Goal: Task Accomplishment & Management: Complete application form

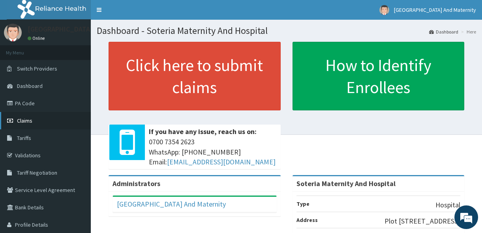
click at [28, 117] on span "Claims" at bounding box center [24, 120] width 15 height 7
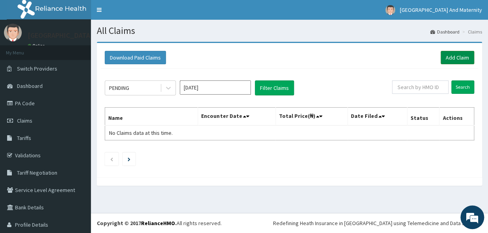
click at [449, 57] on link "Add Claim" at bounding box center [457, 57] width 34 height 13
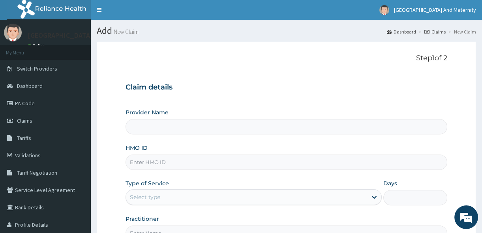
click at [184, 131] on input "Provider Name" at bounding box center [287, 126] width 322 height 15
type input "Soteria Maternity And Hospital"
click at [172, 162] on input "HMO ID" at bounding box center [287, 162] width 322 height 15
type input "a"
type input "KCC/10019/B"
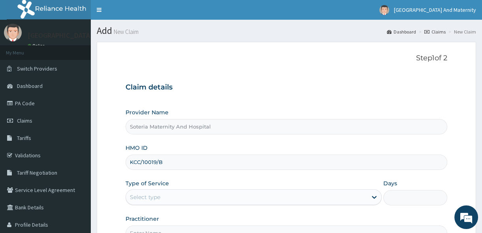
click at [176, 196] on div "Select type" at bounding box center [246, 197] width 241 height 13
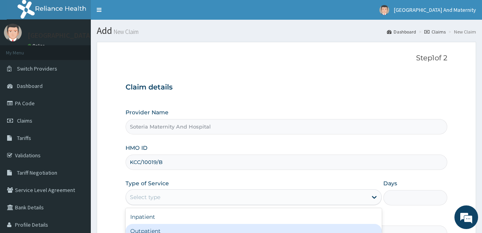
click at [164, 226] on div "Outpatient" at bounding box center [254, 231] width 256 height 14
type input "1"
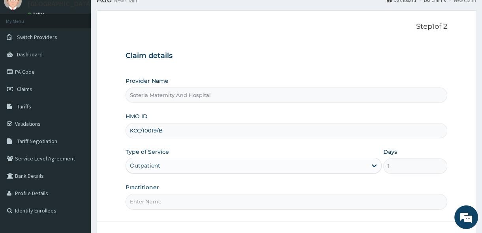
scroll to position [61, 0]
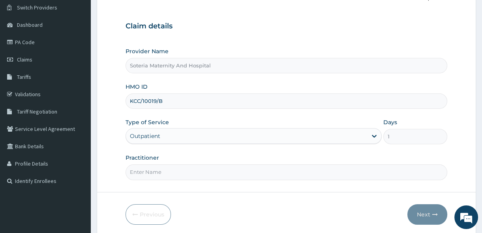
drag, startPoint x: 388, startPoint y: 166, endPoint x: 382, endPoint y: 166, distance: 6.3
click at [388, 166] on input "Practitioner" at bounding box center [287, 172] width 322 height 15
type input "DR ALABI"
click at [424, 212] on button "Next" at bounding box center [428, 215] width 40 height 21
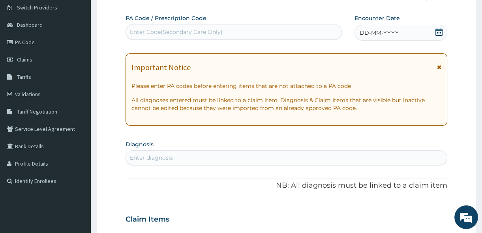
click at [440, 32] on icon at bounding box center [439, 32] width 8 height 8
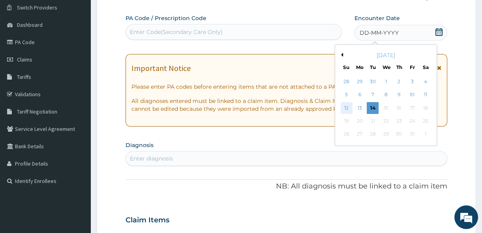
click at [345, 107] on div "12" at bounding box center [347, 108] width 12 height 12
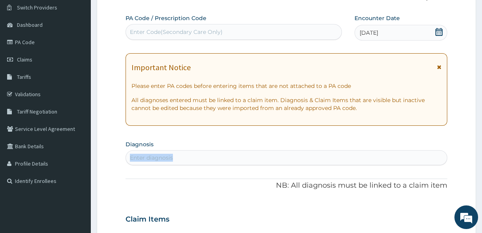
click at [238, 153] on section "Diagnosis Enter diagnosis" at bounding box center [287, 152] width 322 height 27
click at [238, 153] on div "Enter diagnosis" at bounding box center [286, 158] width 321 height 13
type input "THREAD"
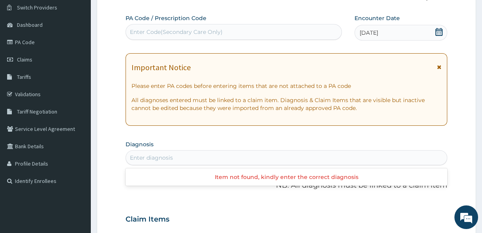
drag, startPoint x: 184, startPoint y: 158, endPoint x: 122, endPoint y: 147, distance: 62.5
click at [122, 147] on form "Step 2 of 2 PA Code / Prescription Code Enter Code(Secondary Care Only) Encount…" at bounding box center [286, 230] width 379 height 499
type input "MISCAR"
drag, startPoint x: 185, startPoint y: 159, endPoint x: 147, endPoint y: 159, distance: 37.9
click at [147, 159] on div "Enter diagnosis" at bounding box center [286, 158] width 321 height 13
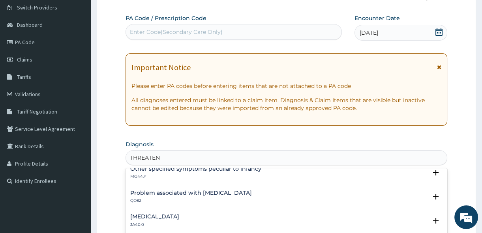
scroll to position [46, 0]
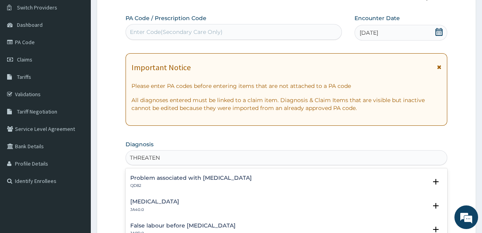
click at [179, 202] on h4 "[MEDICAL_DATA]" at bounding box center [154, 202] width 49 height 6
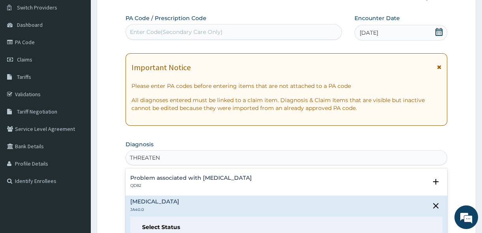
type input "THREATEN"
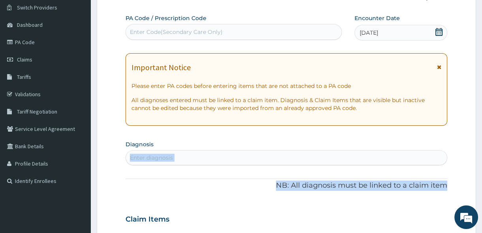
drag, startPoint x: 478, startPoint y: 195, endPoint x: 379, endPoint y: 134, distance: 116.4
click at [379, 134] on section "Step 2 of 2 PA Code / Prescription Code Enter Code(Secondary Care Only) Encount…" at bounding box center [286, 230] width 391 height 511
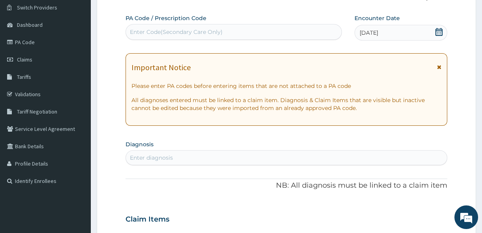
drag, startPoint x: 379, startPoint y: 134, endPoint x: 370, endPoint y: 158, distance: 25.6
click at [370, 158] on div "Enter diagnosis" at bounding box center [286, 158] width 321 height 13
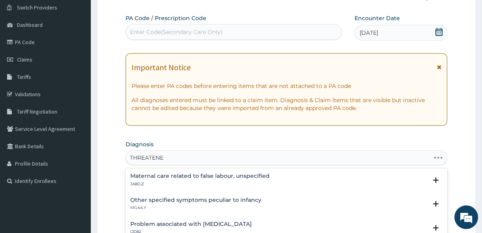
type input "THREATENED"
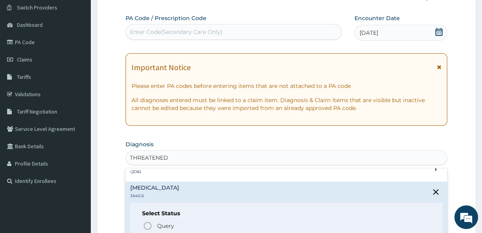
scroll to position [68, 0]
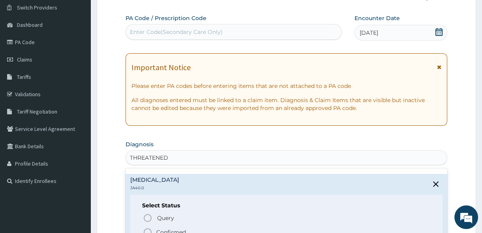
click at [191, 229] on span "Confirmed" at bounding box center [287, 232] width 288 height 9
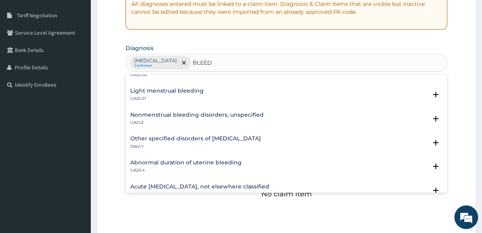
scroll to position [744, 0]
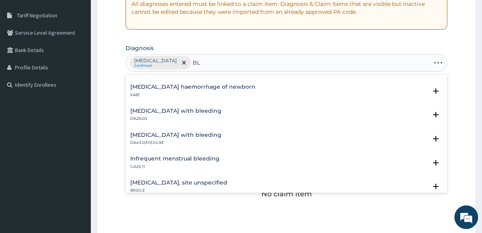
type input "B"
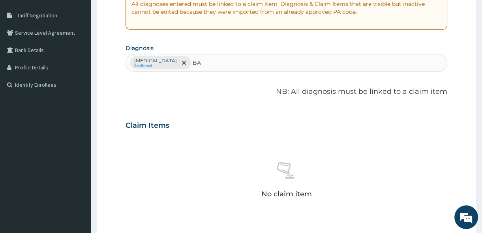
type input "B"
type input "I"
type input "BACTERE"
click at [264, 69] on div "Threatened abortion Confirmed" at bounding box center [286, 62] width 321 height 17
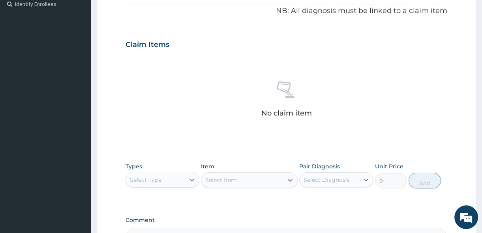
scroll to position [257, 0]
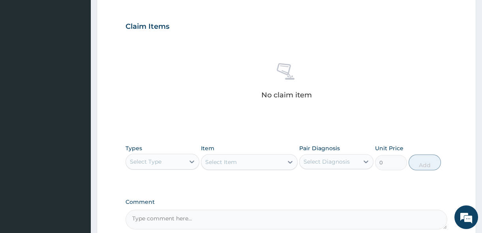
click at [166, 163] on div "Select Type" at bounding box center [155, 162] width 59 height 13
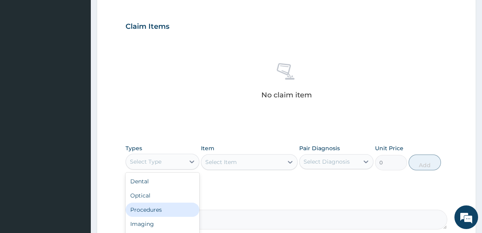
click at [162, 213] on div "Procedures" at bounding box center [163, 210] width 74 height 14
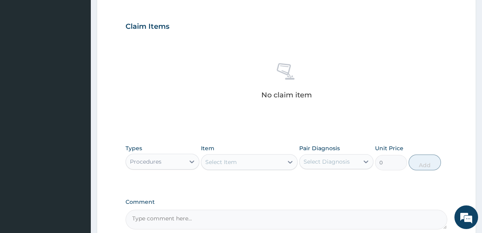
click at [238, 166] on div "Select Item" at bounding box center [242, 162] width 82 height 13
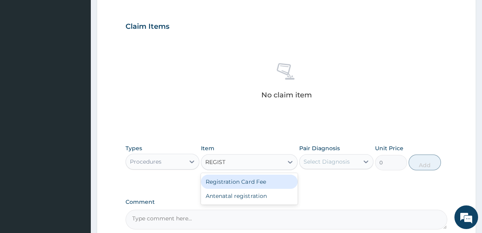
type input "REGISTR"
click at [237, 186] on div "Registration Card Fee" at bounding box center [249, 182] width 97 height 14
type input "2900"
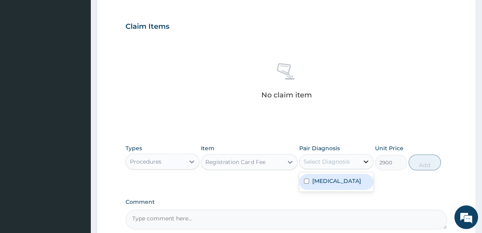
click at [366, 159] on icon at bounding box center [366, 162] width 8 height 8
click at [331, 190] on div "[MEDICAL_DATA]" at bounding box center [336, 182] width 74 height 16
checkbox input "true"
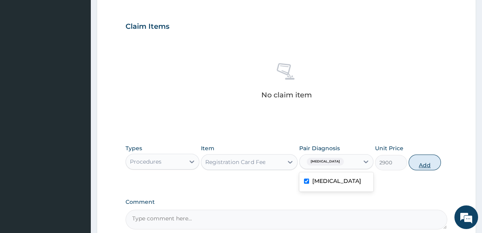
click at [423, 166] on button "Add" at bounding box center [425, 163] width 32 height 16
type input "0"
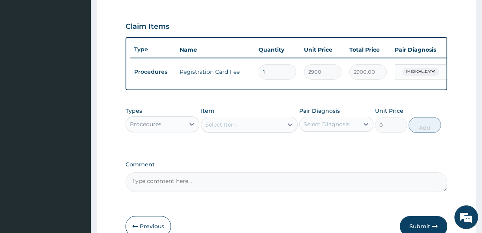
click at [240, 128] on div "Select Item" at bounding box center [242, 124] width 82 height 13
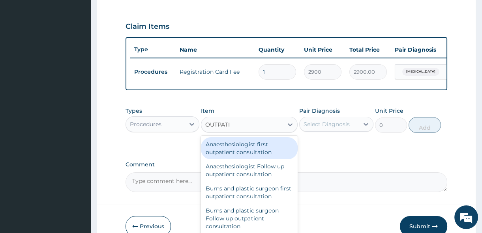
type input "OUTPATIE"
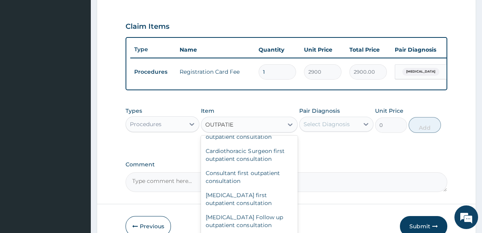
scroll to position [145, 0]
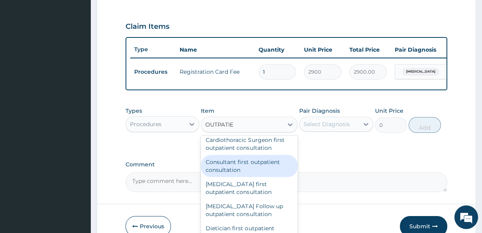
click at [251, 175] on div "Consultant first outpatient consultation" at bounding box center [249, 166] width 97 height 22
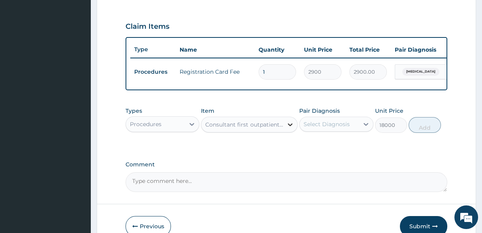
click at [289, 129] on icon at bounding box center [290, 125] width 8 height 8
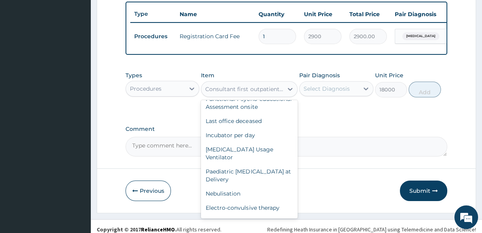
scroll to position [303, 0]
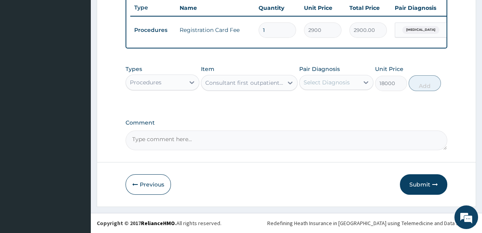
click at [316, 76] on div "Select Diagnosis" at bounding box center [329, 82] width 59 height 13
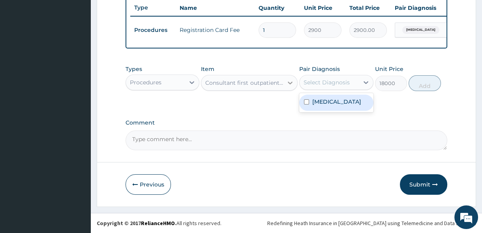
click at [284, 87] on div at bounding box center [290, 83] width 14 height 14
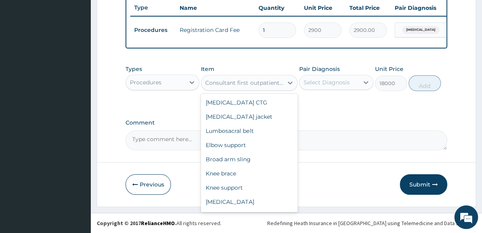
scroll to position [37458, 0]
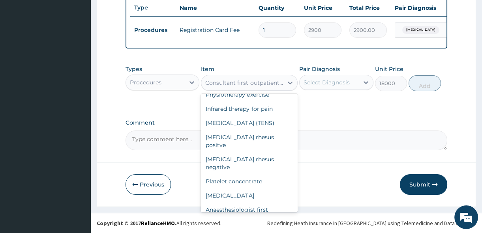
type input "3600"
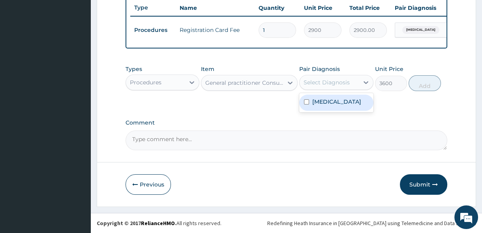
click at [342, 83] on div "Select Diagnosis" at bounding box center [327, 83] width 46 height 8
click at [344, 100] on label "[MEDICAL_DATA]" at bounding box center [336, 102] width 49 height 8
checkbox input "true"
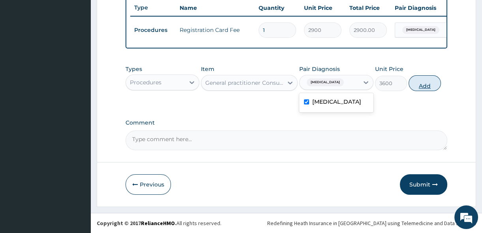
click at [423, 84] on button "Add" at bounding box center [425, 83] width 32 height 16
type input "0"
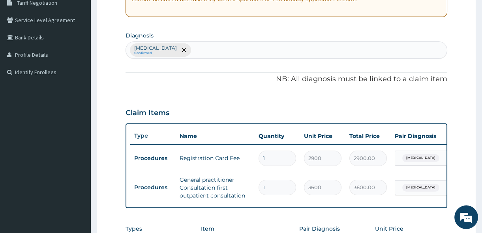
scroll to position [149, 0]
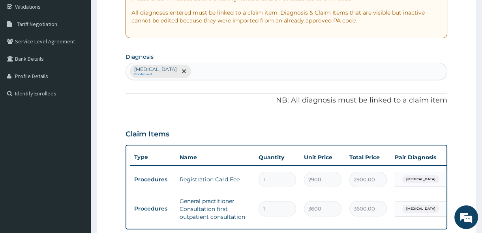
click at [283, 73] on div "Threatened abortion Confirmed" at bounding box center [286, 71] width 321 height 17
type input "B"
type input "C"
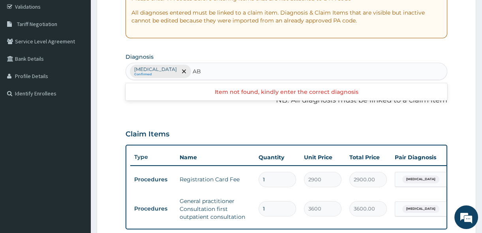
type input "A"
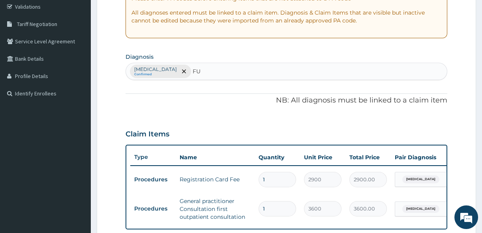
type input "F"
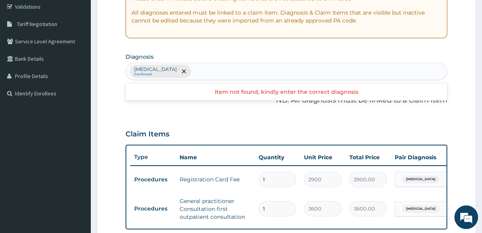
click at [326, 54] on section "Diagnosis option Threatened abortion, selected. Use Up and Down to choose optio…" at bounding box center [287, 65] width 322 height 29
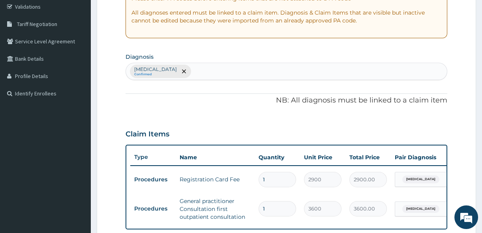
click at [283, 69] on div "Threatened abortion Confirmed" at bounding box center [286, 71] width 321 height 17
type input "OVUL"
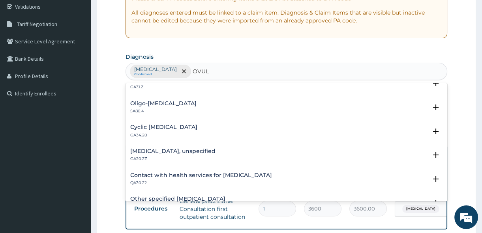
scroll to position [0, 0]
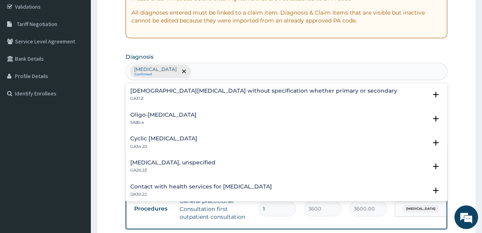
click at [219, 71] on div "Threatened abortion Confirmed OVUL" at bounding box center [286, 71] width 321 height 17
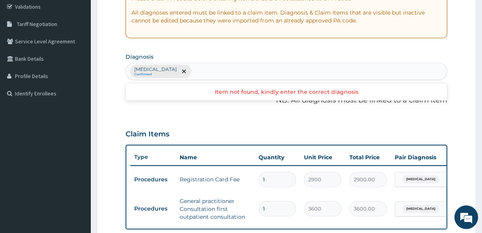
click at [219, 71] on div "Threatened abortion Confirmed" at bounding box center [286, 71] width 321 height 17
type input "INFECTIO"
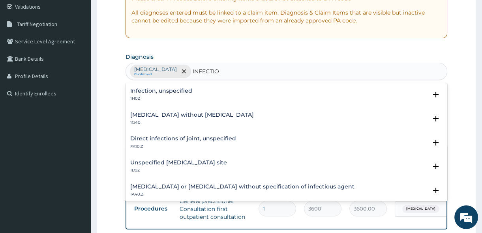
click at [194, 91] on div "Infection, unspecified 1H0Z" at bounding box center [286, 95] width 312 height 14
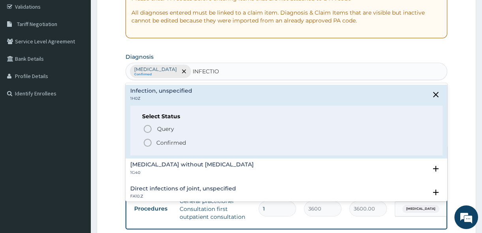
click at [158, 141] on p "Confirmed" at bounding box center [171, 143] width 30 height 8
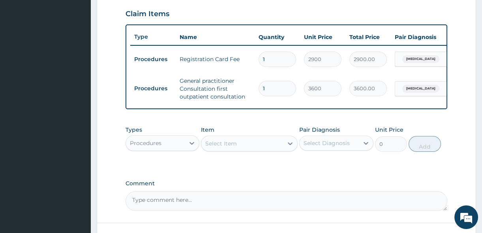
scroll to position [270, 0]
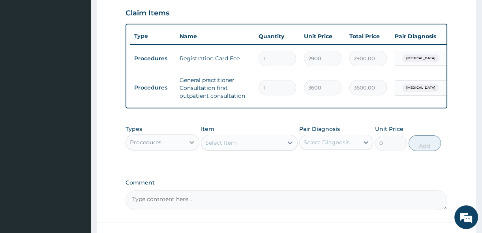
click at [190, 147] on icon at bounding box center [192, 143] width 8 height 8
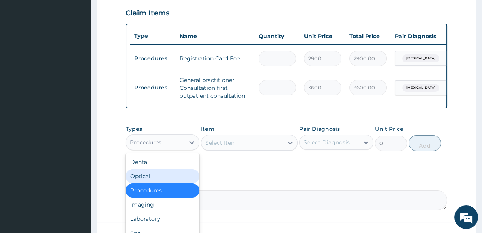
scroll to position [27, 0]
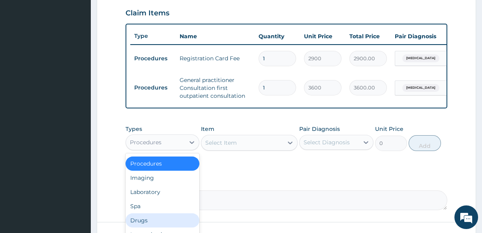
click at [148, 223] on div "Drugs" at bounding box center [163, 221] width 74 height 14
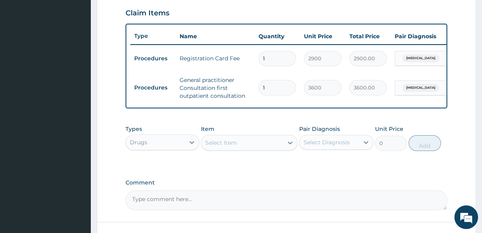
click at [233, 147] on div "Select Item" at bounding box center [221, 143] width 32 height 8
type input "MIS"
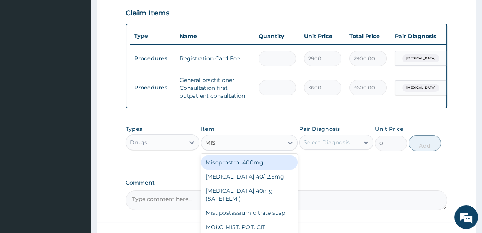
click at [235, 163] on div "Misoprostrol 400mg" at bounding box center [249, 163] width 97 height 14
type input "483.75"
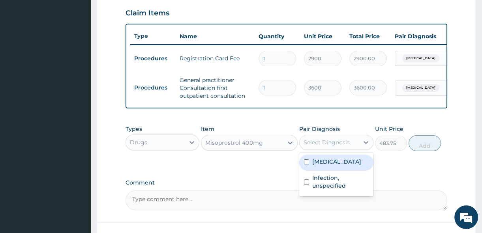
click at [312, 146] on div "Select Diagnosis" at bounding box center [327, 143] width 46 height 8
click at [316, 171] on div "[MEDICAL_DATA]" at bounding box center [336, 163] width 74 height 16
checkbox input "true"
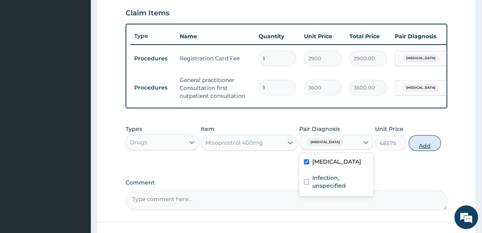
click at [411, 148] on button "Add" at bounding box center [425, 143] width 32 height 16
type input "0"
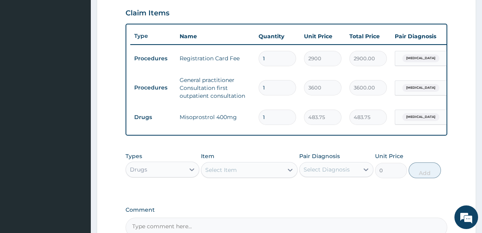
type input "0.00"
type input "2"
type input "967.50"
type input "2"
click at [273, 174] on div "Select Item" at bounding box center [242, 170] width 82 height 13
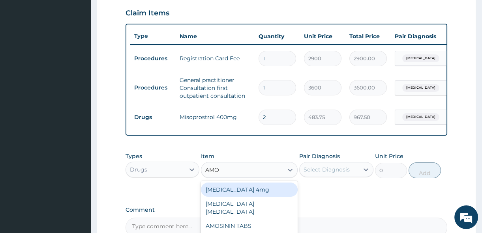
type input "AMOX"
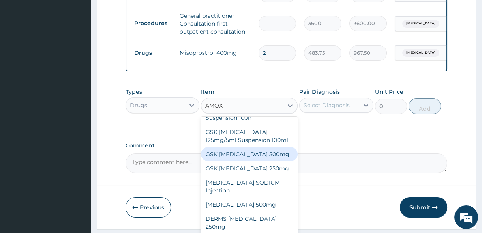
scroll to position [333, 0]
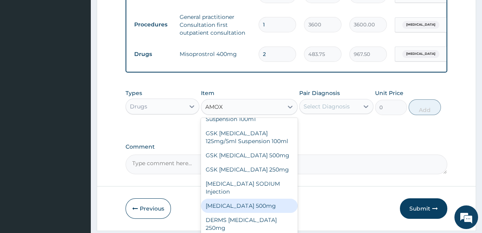
click at [265, 213] on div "[MEDICAL_DATA] 500mg" at bounding box center [249, 206] width 97 height 14
type input "64.5"
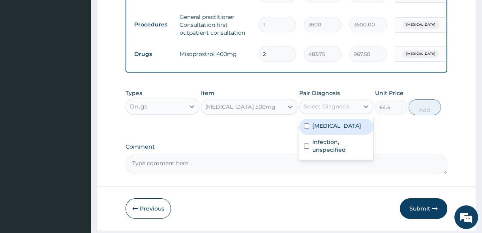
click at [328, 111] on div "Select Diagnosis" at bounding box center [327, 107] width 46 height 8
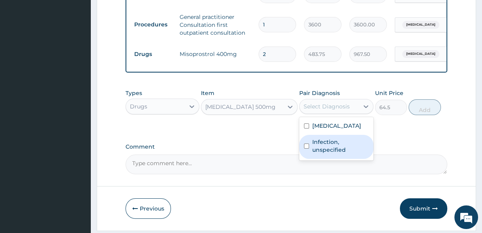
click at [317, 154] on label "Infection, unspecified" at bounding box center [340, 146] width 56 height 16
checkbox input "true"
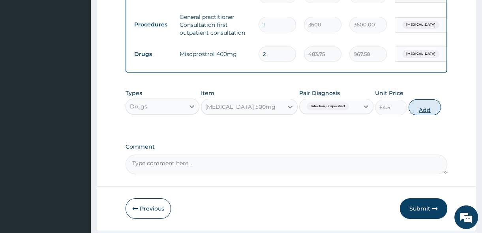
click at [421, 112] on button "Add" at bounding box center [425, 108] width 32 height 16
type input "0"
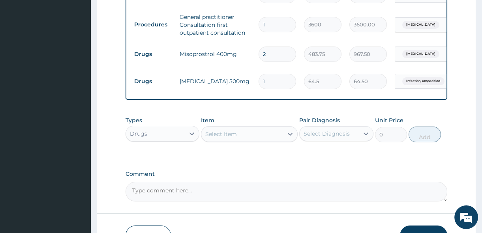
type input "0.00"
type input "2"
type input "129.00"
type input "21"
type input "1354.50"
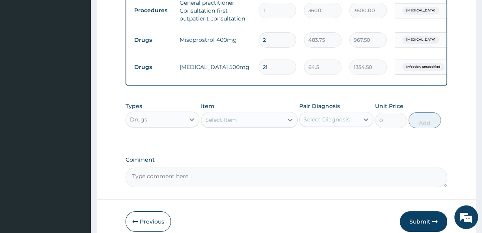
scroll to position [362, 0]
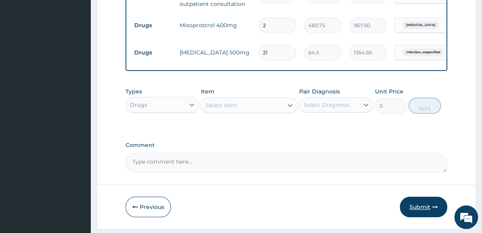
type input "21"
click at [420, 211] on button "Submit" at bounding box center [423, 207] width 47 height 21
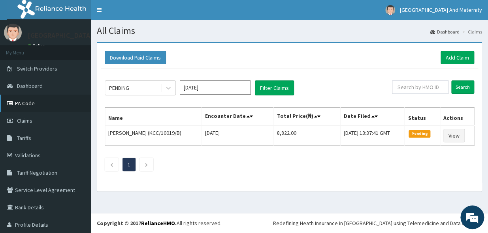
click at [36, 107] on link "PA Code" at bounding box center [45, 103] width 91 height 17
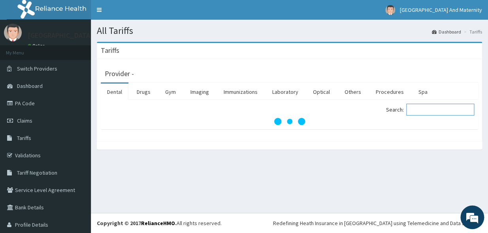
click at [430, 112] on input "Search:" at bounding box center [440, 110] width 68 height 12
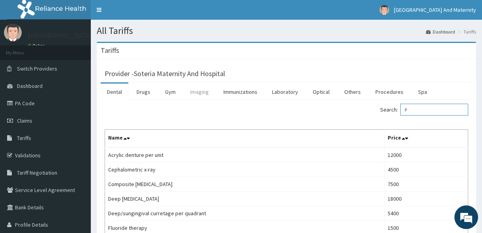
type input "P"
click at [199, 91] on link "Imaging" at bounding box center [199, 92] width 31 height 17
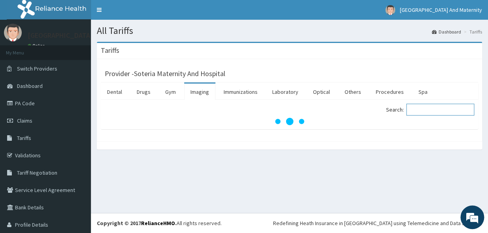
click at [411, 107] on input "Search:" at bounding box center [440, 110] width 68 height 12
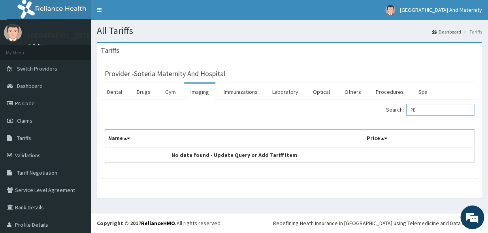
type input "P"
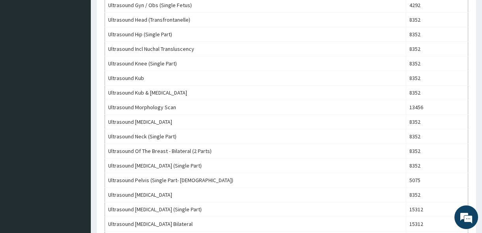
scroll to position [405, 0]
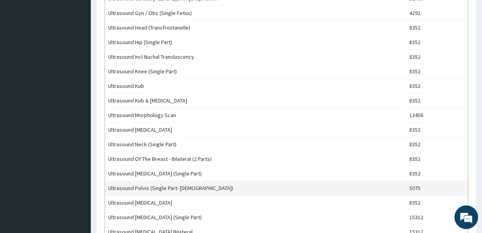
type input "ULTRA"
click at [201, 187] on td "Ultrasound Pelvis (Single Part- Female)" at bounding box center [255, 188] width 301 height 15
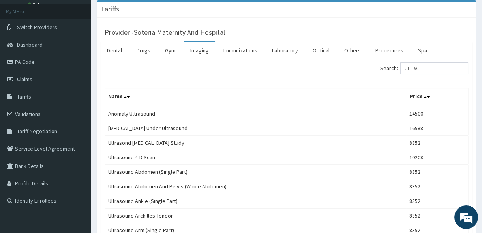
scroll to position [0, 0]
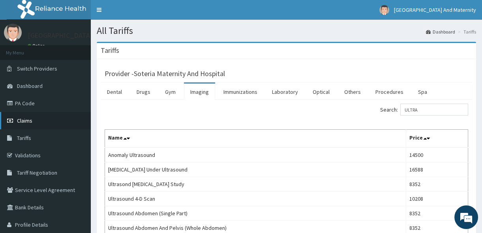
click at [28, 120] on span "Claims" at bounding box center [24, 120] width 15 height 7
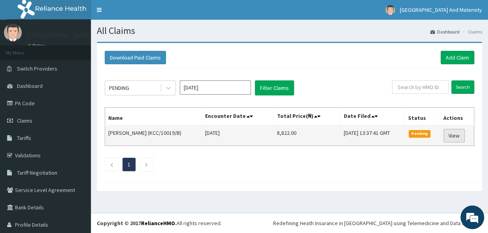
click at [451, 137] on link "View" at bounding box center [453, 135] width 21 height 13
